Goal: Browse casually

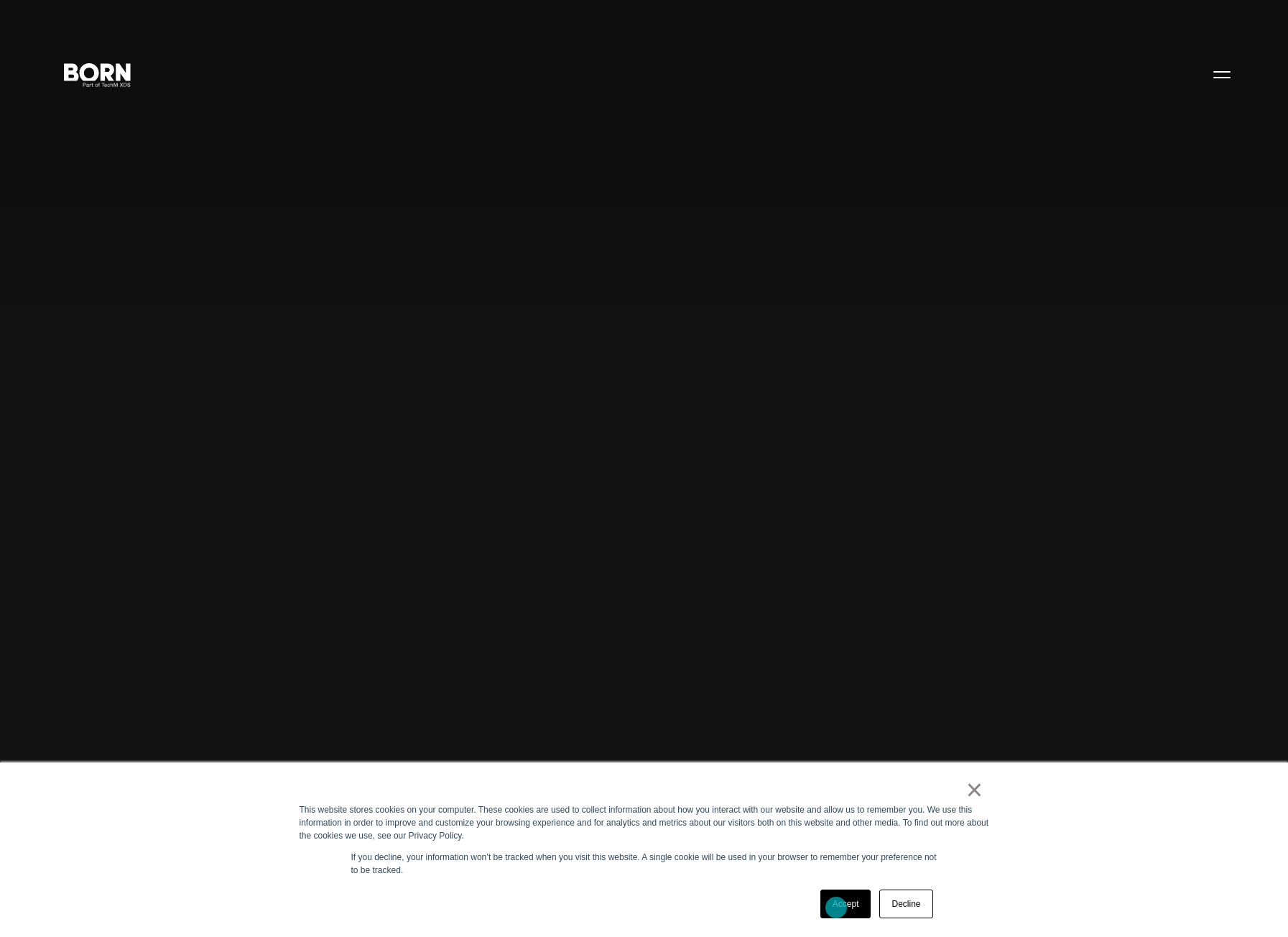
click at [837, 907] on link "Accept" at bounding box center [846, 904] width 51 height 29
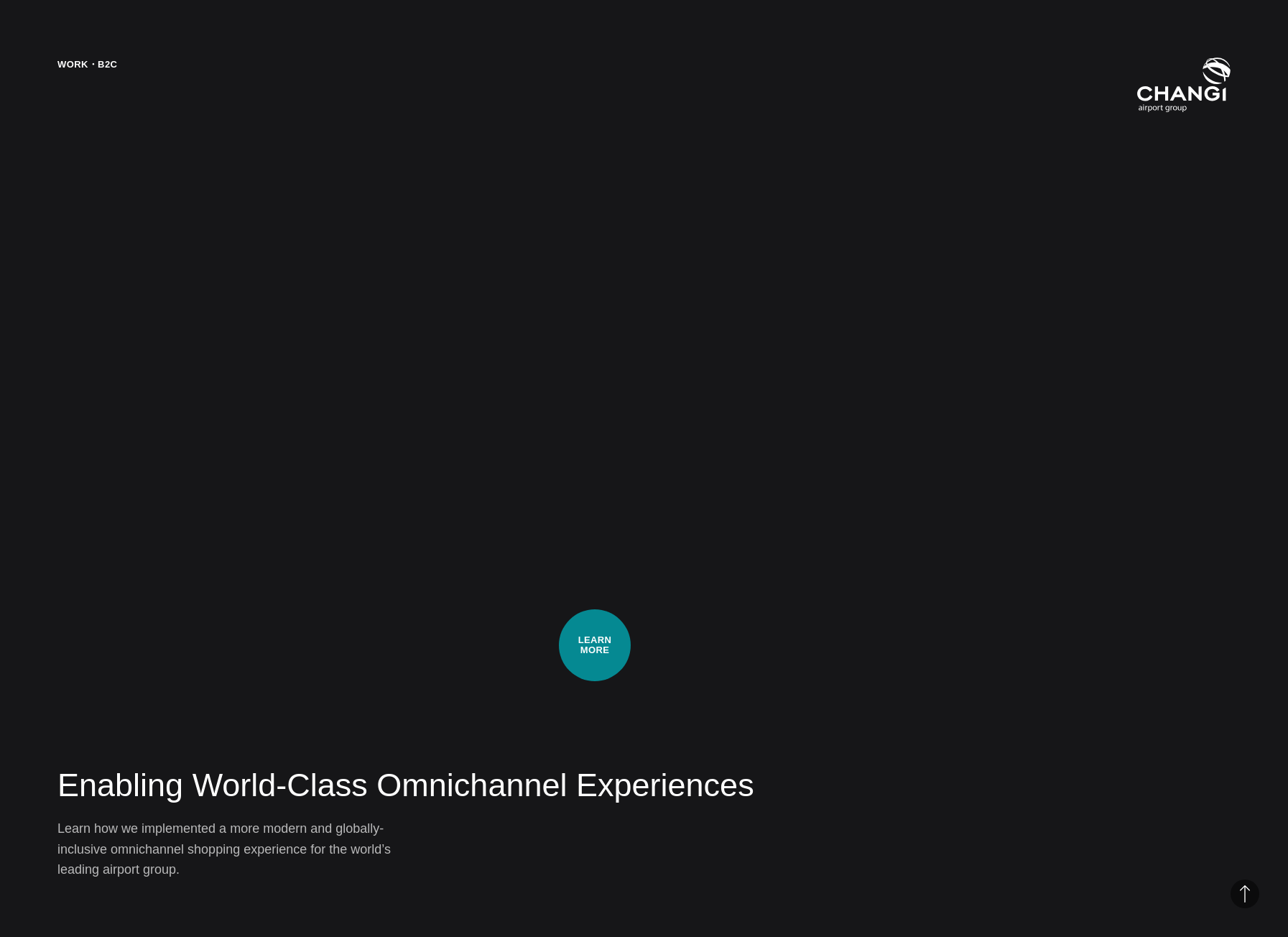
scroll to position [3665, 0]
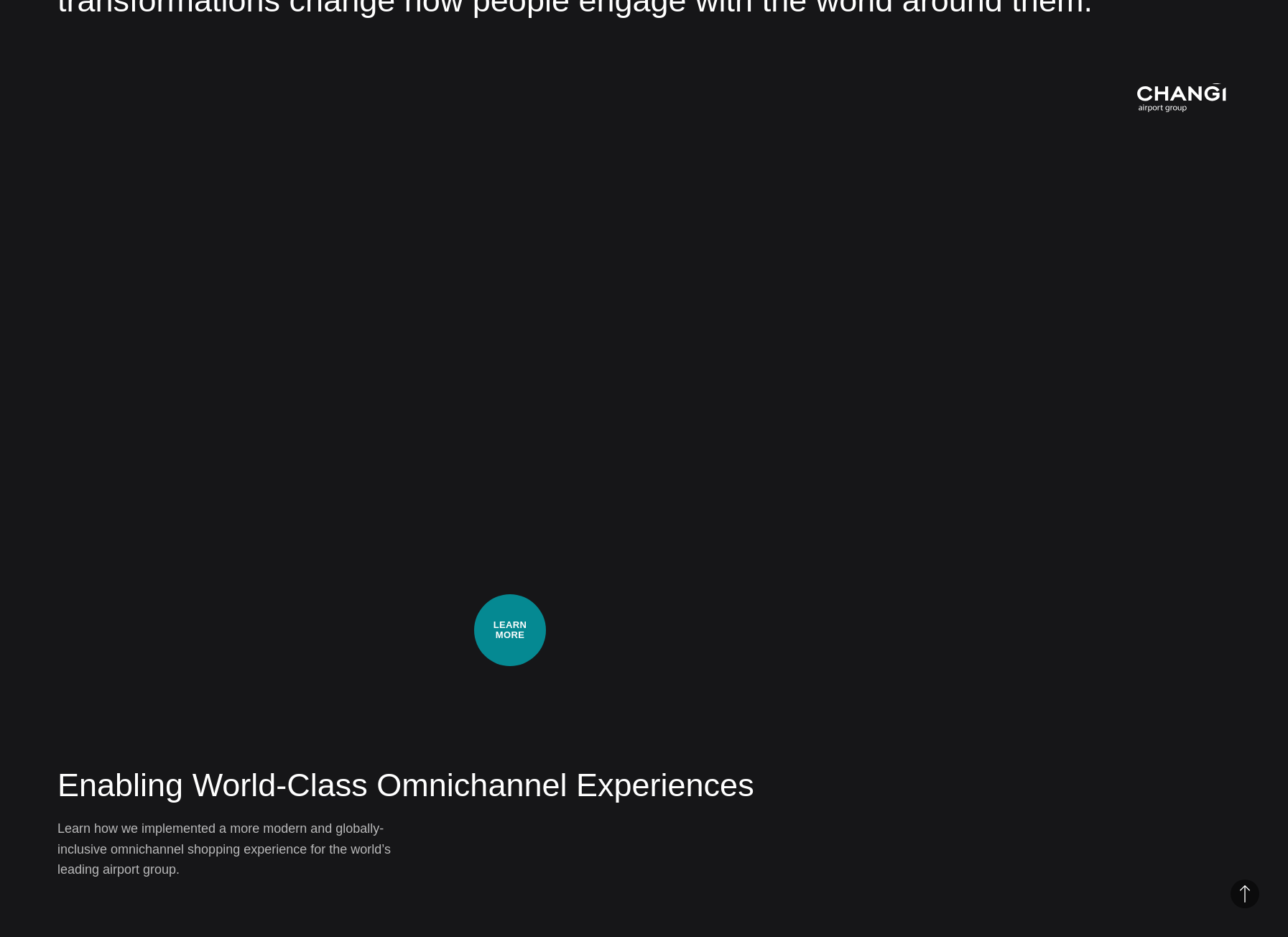
click at [511, 631] on div "Work・B2C Enabling World-Class Omnichannel Experiences Learn how we implemented …" at bounding box center [644, 468] width 1288 height 937
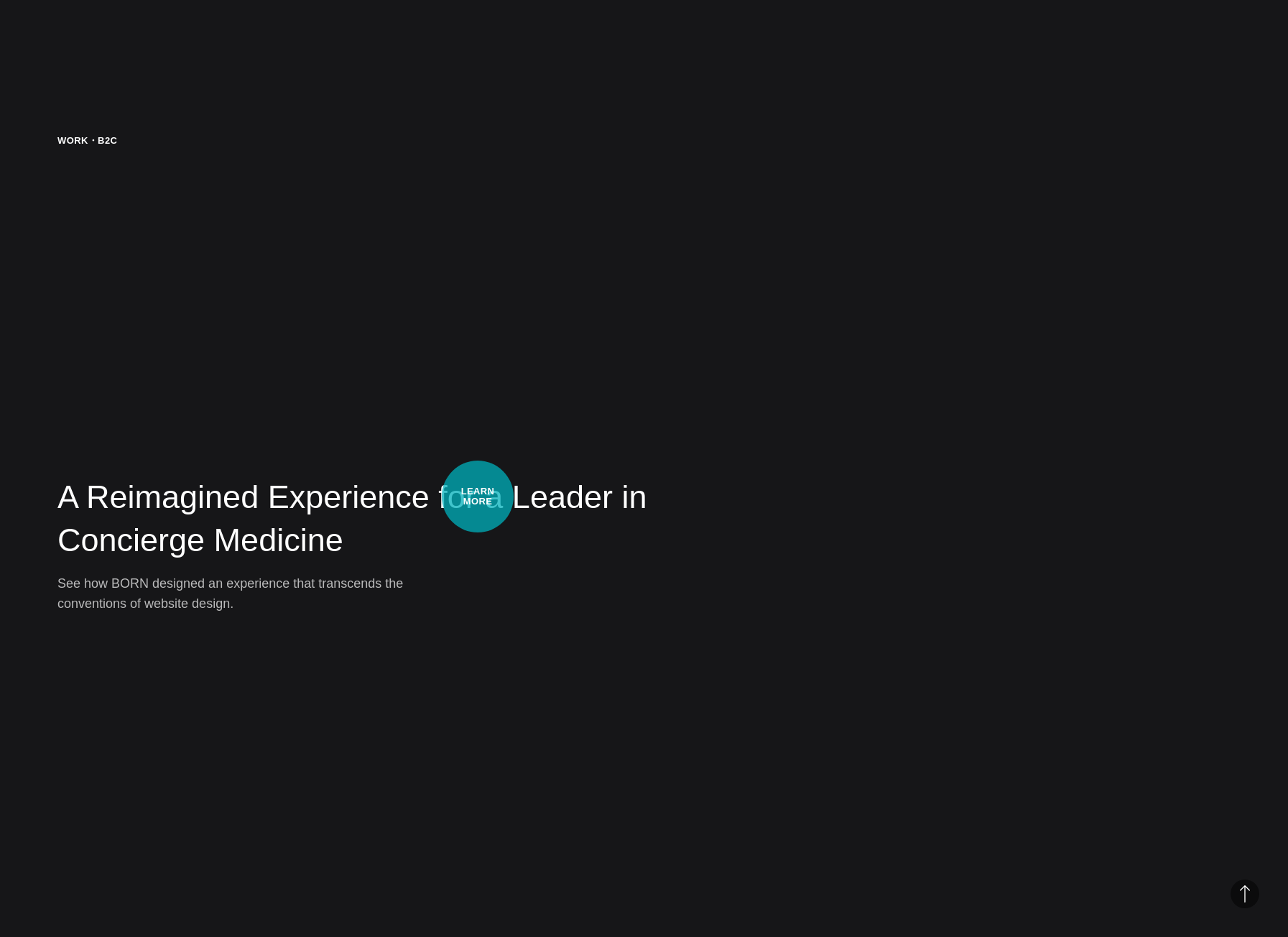
scroll to position [4671, 0]
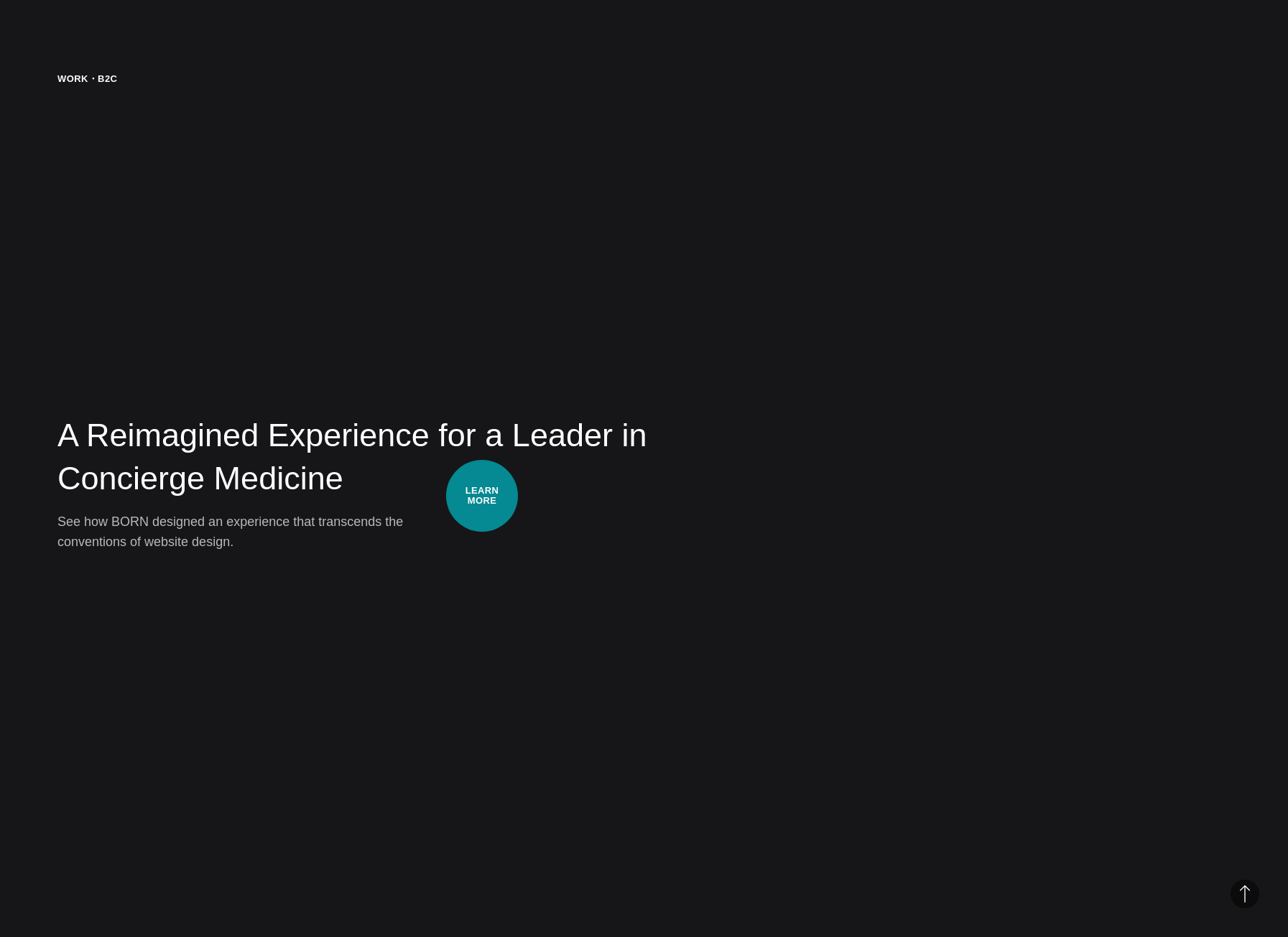
click at [482, 496] on h2 "A Reimagined Experience for a Leader in Concierge Medicine" at bounding box center [377, 457] width 640 height 87
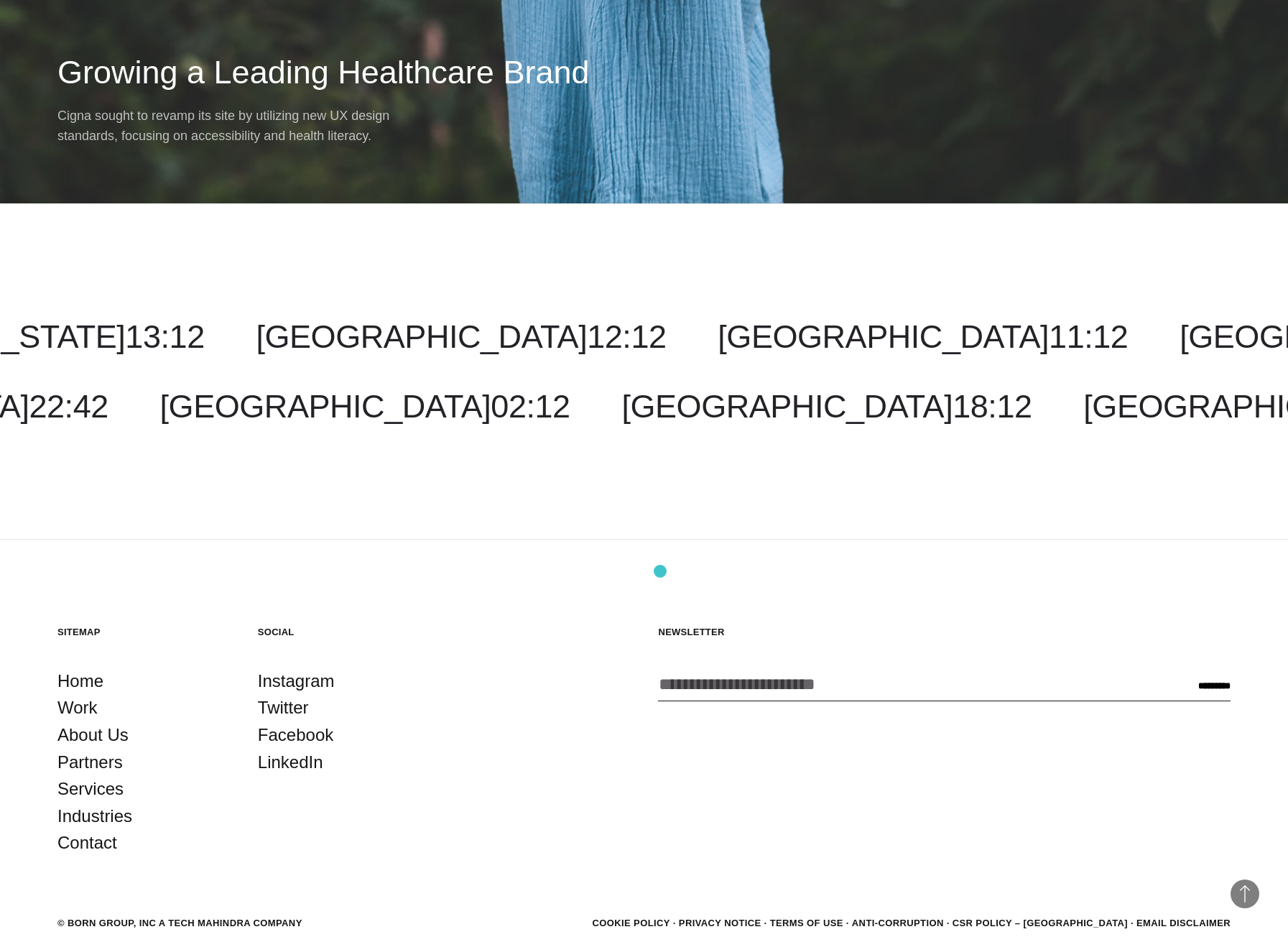
scroll to position [19449, 0]
